Goal: Task Accomplishment & Management: Use online tool/utility

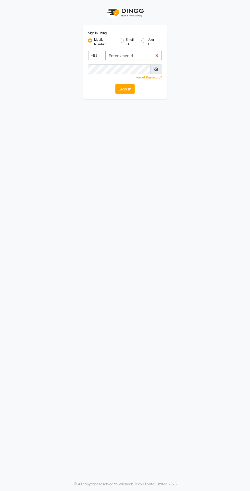
type input "7585905454"
click at [115, 84] on button "Sign In" at bounding box center [124, 89] width 19 height 10
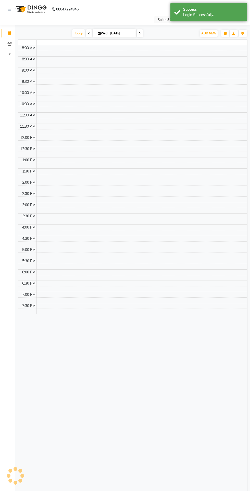
select select "en"
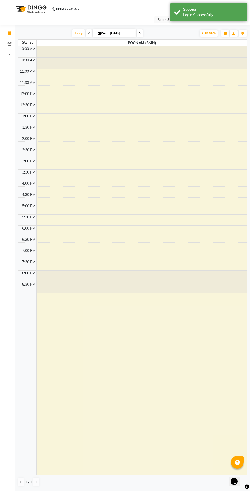
click at [119, 32] on input "03-09-2025" at bounding box center [121, 34] width 25 height 8
select select "9"
select select "2025"
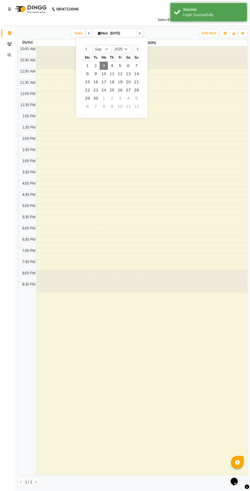
click at [97, 65] on span "2" at bounding box center [95, 66] width 8 height 8
type input "02-09-2025"
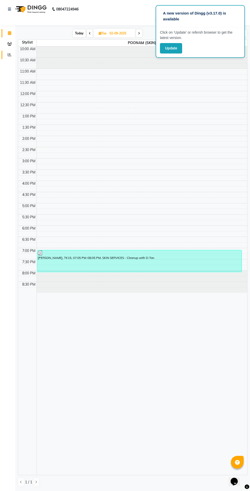
click at [9, 55] on icon at bounding box center [10, 55] width 4 height 4
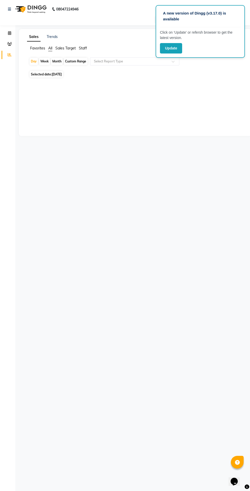
click at [212, 92] on div "Sales Trends Favorites All Sales Target Staff Day Week Month Custom Range Selec…" at bounding box center [135, 82] width 232 height 107
click at [56, 62] on div "Month" at bounding box center [57, 61] width 12 height 7
select select "9"
select select "2025"
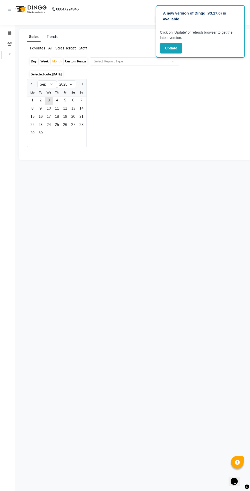
click at [58, 64] on div "Month" at bounding box center [57, 61] width 12 height 7
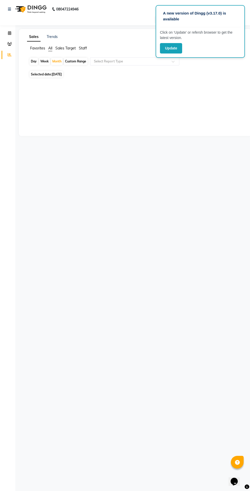
click at [129, 59] on input "text" at bounding box center [129, 61] width 73 height 5
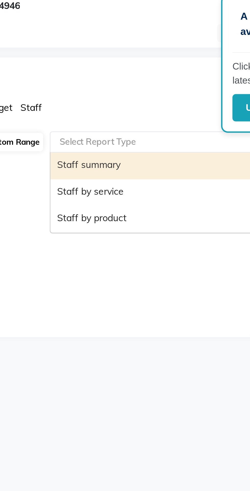
click at [129, 90] on div "Staff by product" at bounding box center [134, 91] width 89 height 10
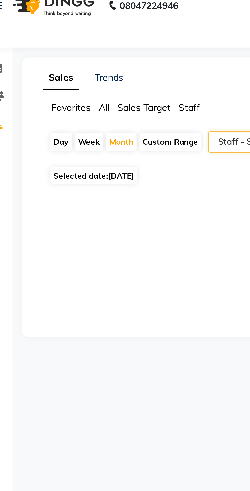
click at [62, 75] on span "03-09-2025" at bounding box center [57, 74] width 10 height 4
select select "9"
select select "2025"
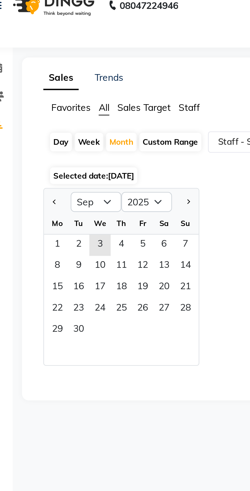
click at [41, 101] on span "2" at bounding box center [40, 101] width 8 height 8
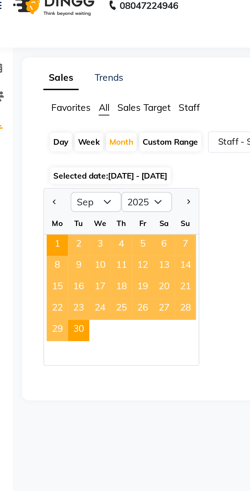
select select "csv"
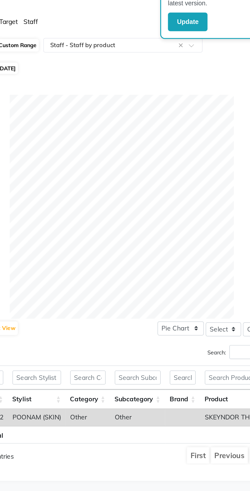
scroll to position [0, 4]
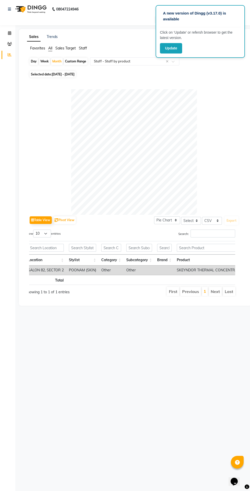
click at [169, 49] on button "Update" at bounding box center [171, 48] width 22 height 10
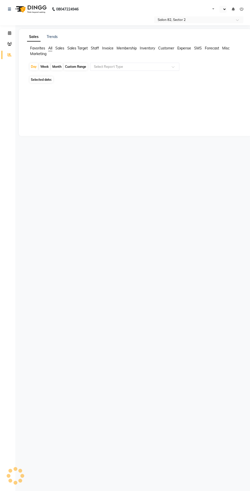
select select "en"
